Goal: Transaction & Acquisition: Purchase product/service

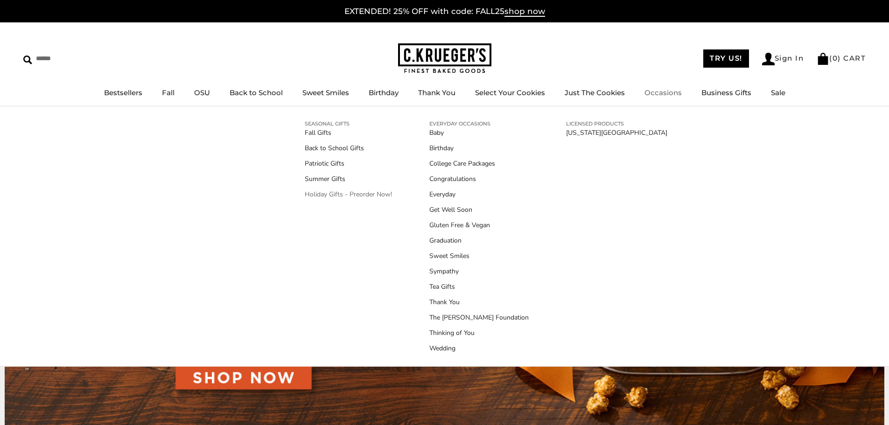
click at [363, 191] on link "Holiday Gifts - Preorder Now!" at bounding box center [348, 195] width 87 height 10
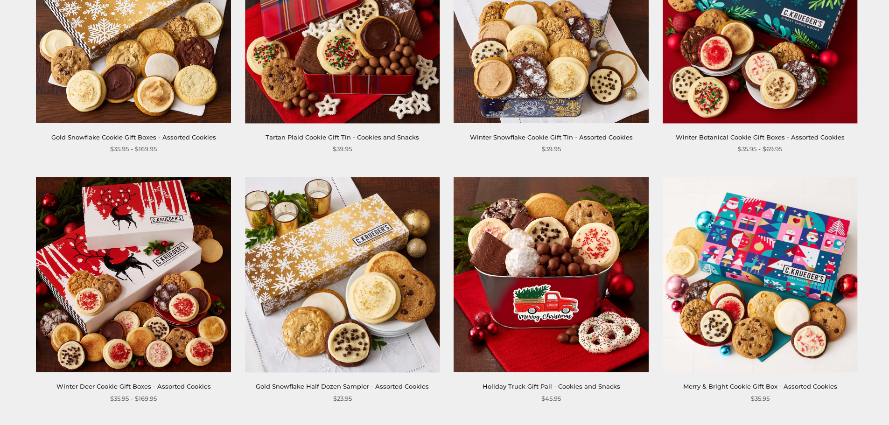
scroll to position [140, 0]
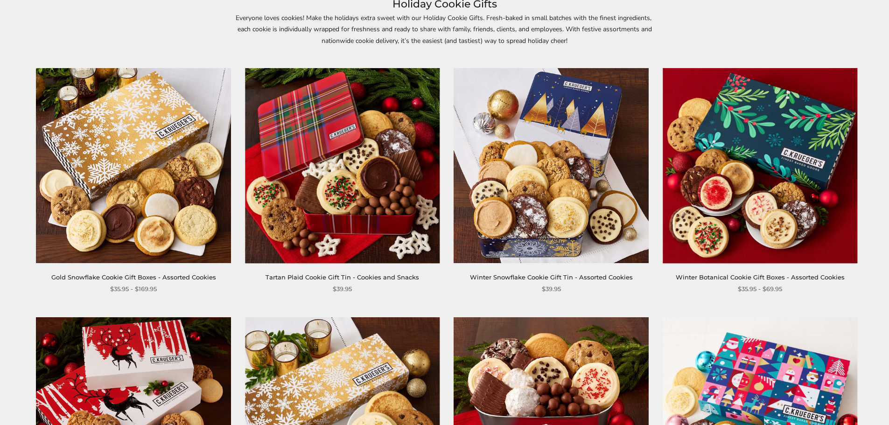
click at [168, 180] on img at bounding box center [133, 165] width 195 height 195
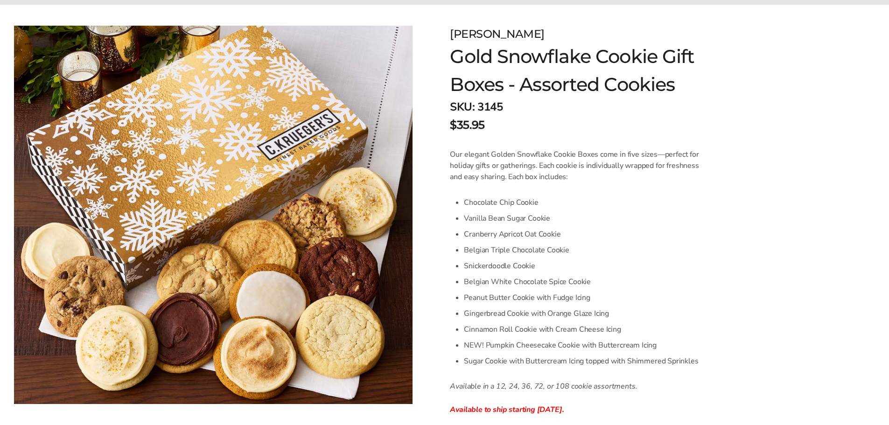
scroll to position [47, 0]
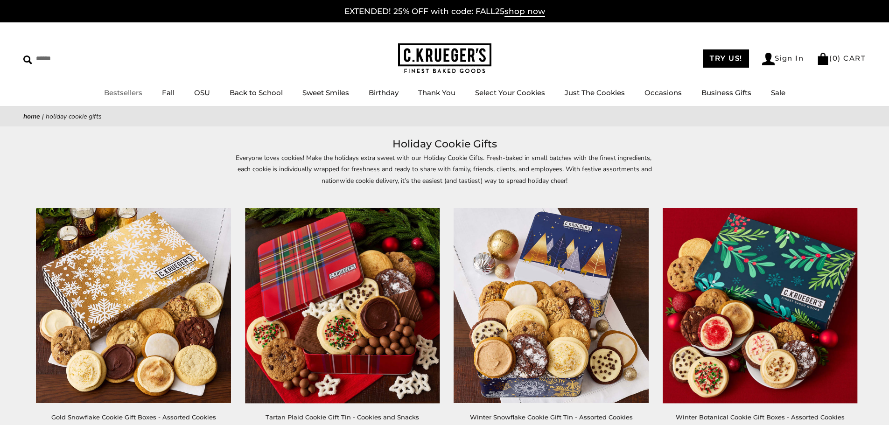
click at [140, 92] on link "Bestsellers" at bounding box center [123, 92] width 38 height 9
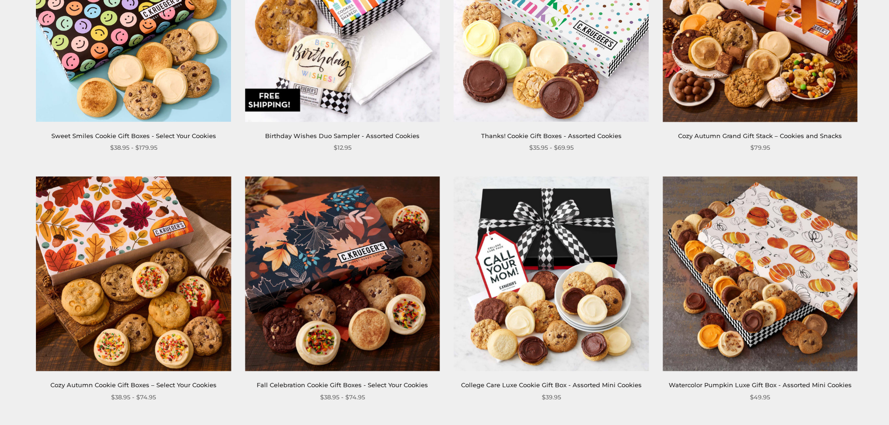
scroll to position [1307, 0]
